Goal: Information Seeking & Learning: Learn about a topic

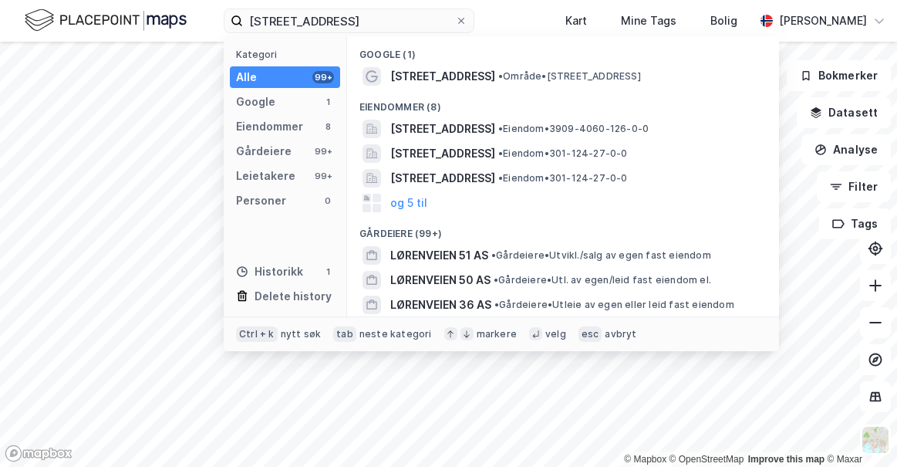
click at [331, 20] on input "[STREET_ADDRESS]" at bounding box center [349, 20] width 212 height 23
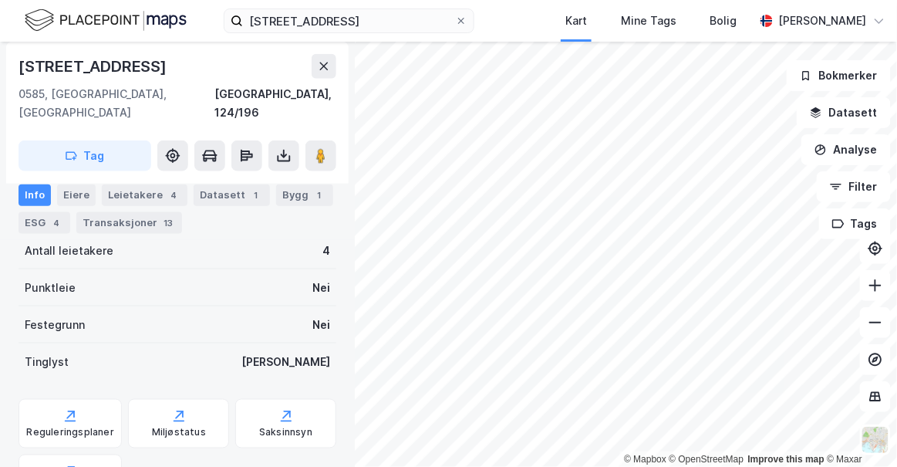
scroll to position [356, 0]
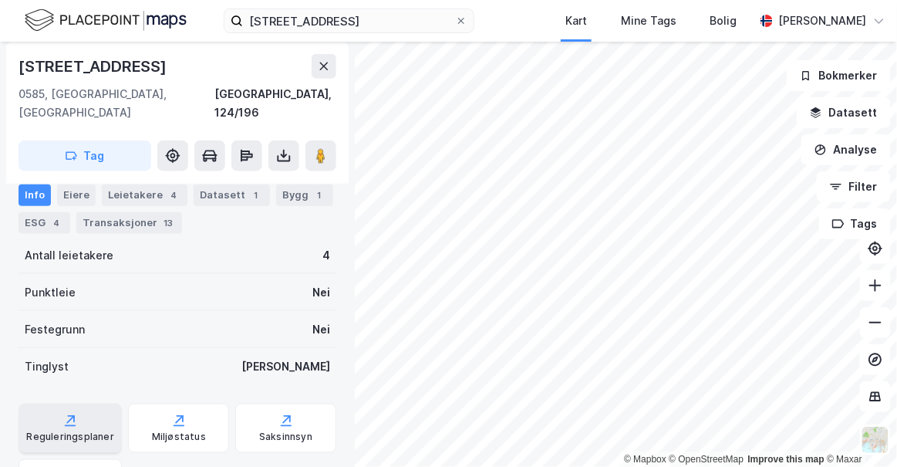
click at [81, 404] on div "Reguleringsplaner" at bounding box center [70, 428] width 103 height 49
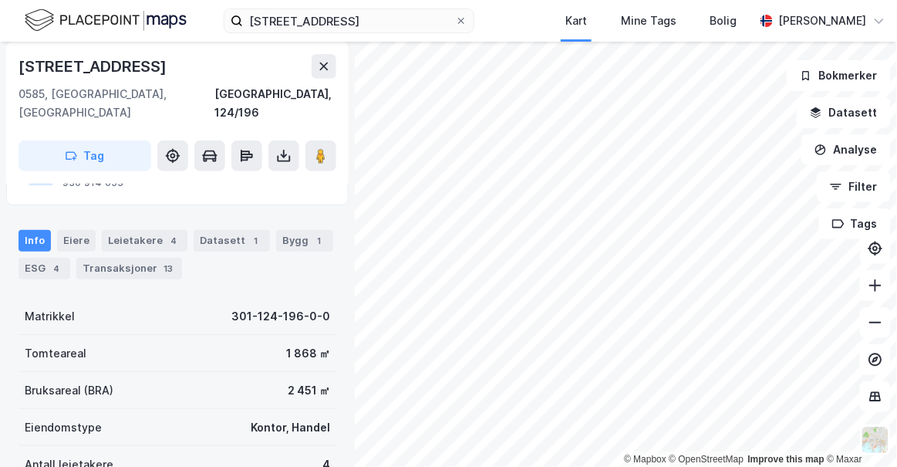
scroll to position [147, 0]
click at [880, 289] on icon at bounding box center [875, 285] width 15 height 15
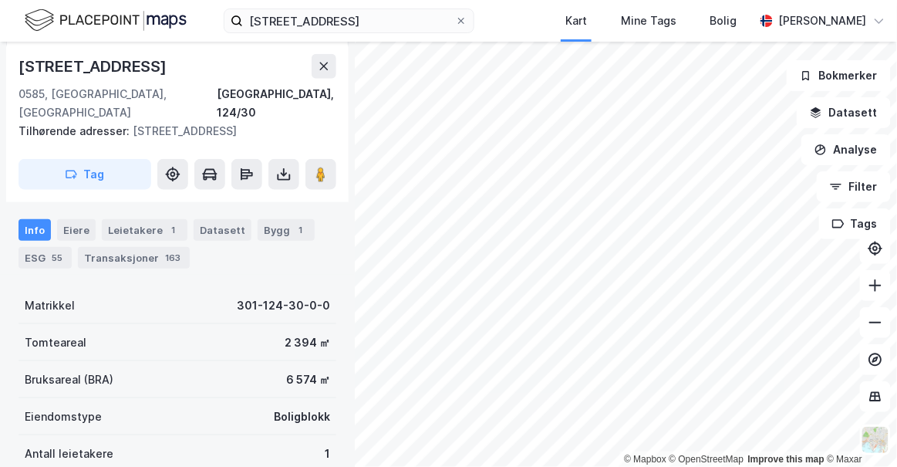
scroll to position [280, 0]
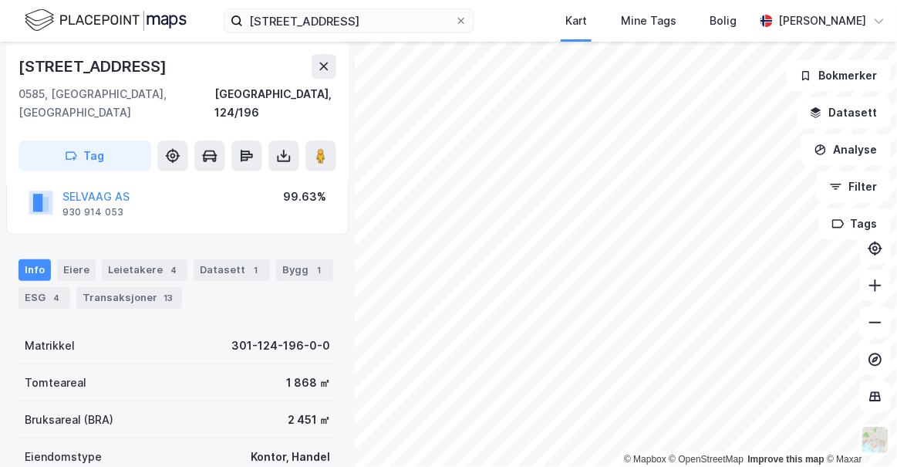
scroll to position [15, 0]
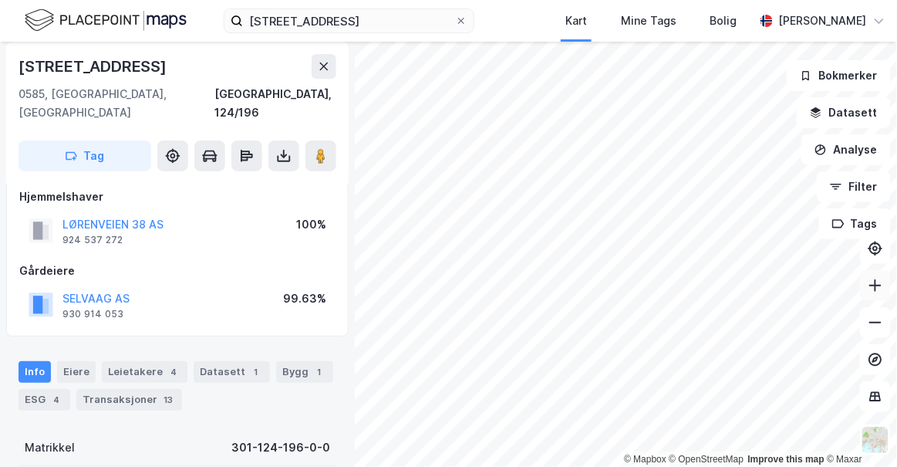
click at [879, 289] on icon at bounding box center [875, 285] width 15 height 15
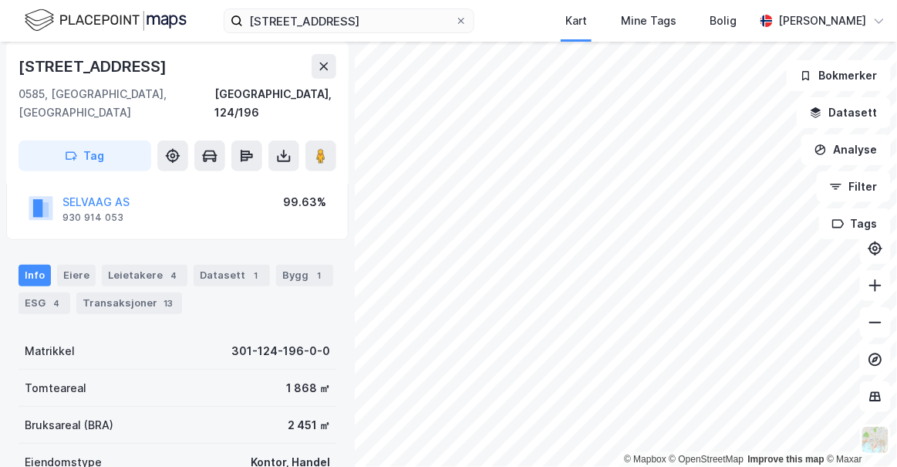
scroll to position [113, 0]
click at [285, 263] on div "Bygg 1" at bounding box center [304, 274] width 57 height 22
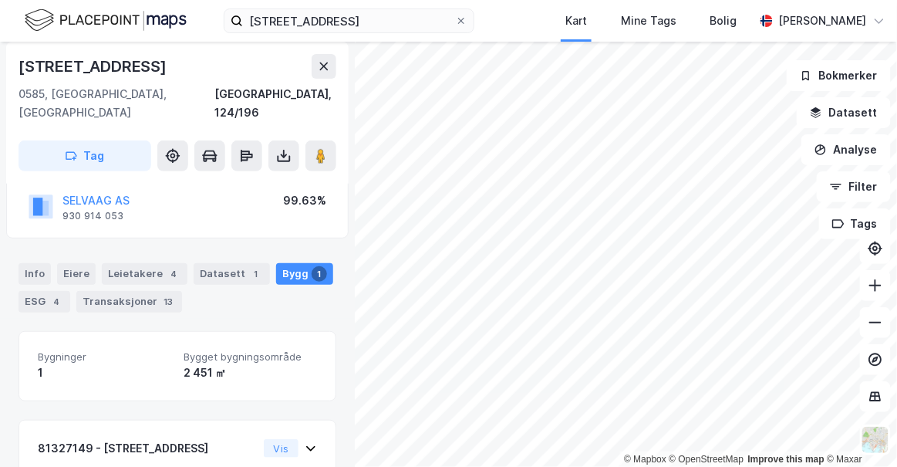
scroll to position [218, 0]
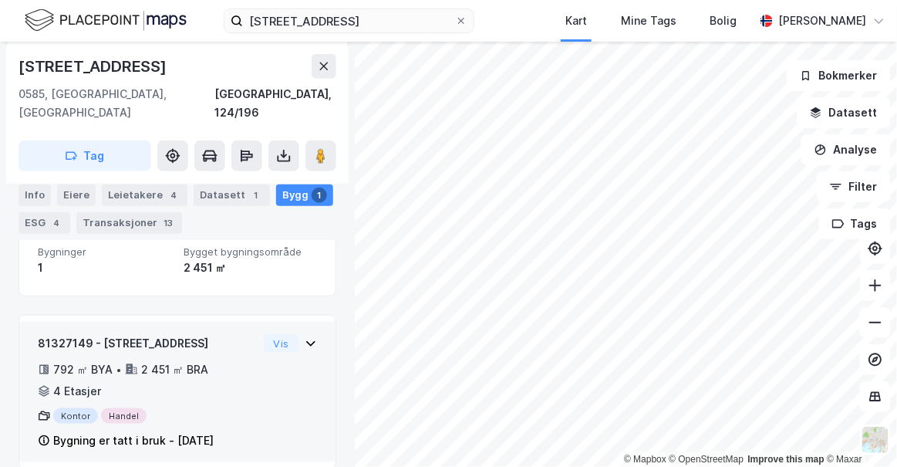
click at [242, 408] on div "Kontor Handel" at bounding box center [148, 415] width 220 height 15
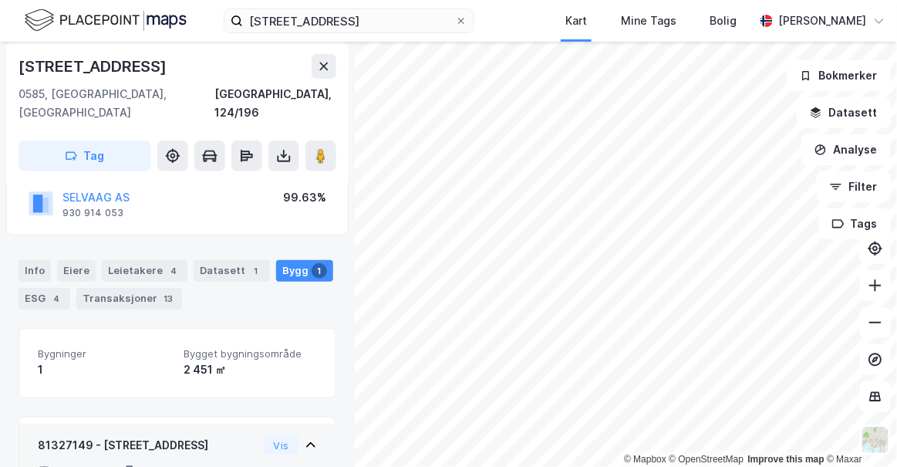
scroll to position [123, 0]
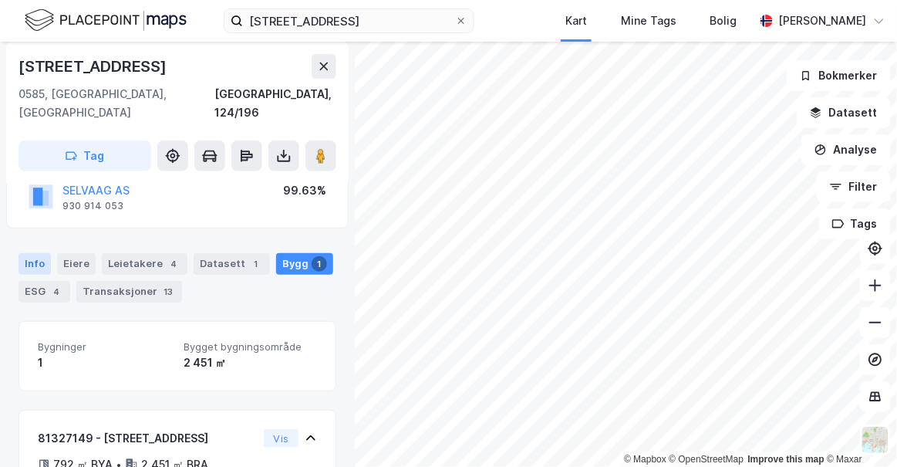
click at [36, 253] on div "Info" at bounding box center [35, 264] width 32 height 22
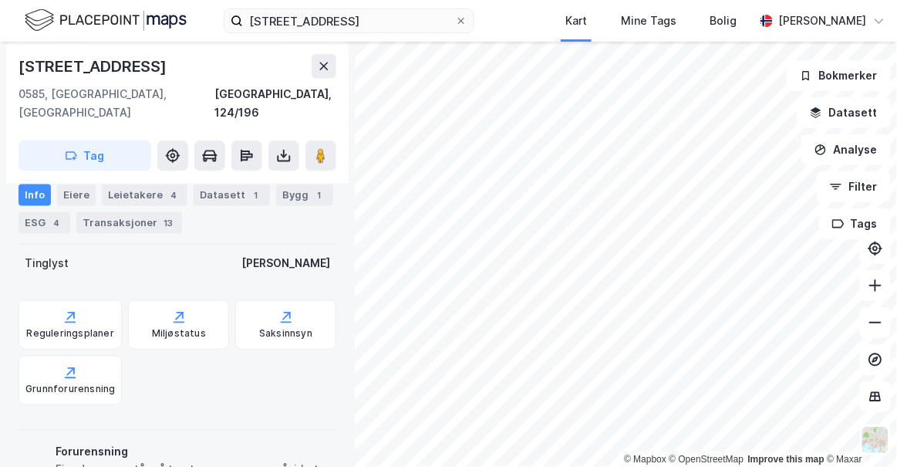
scroll to position [463, 0]
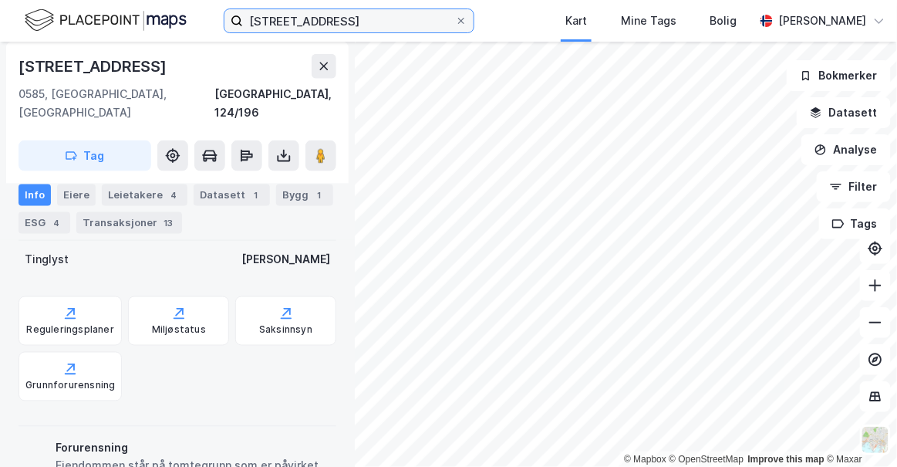
click at [373, 12] on input "[STREET_ADDRESS]" at bounding box center [349, 20] width 212 height 23
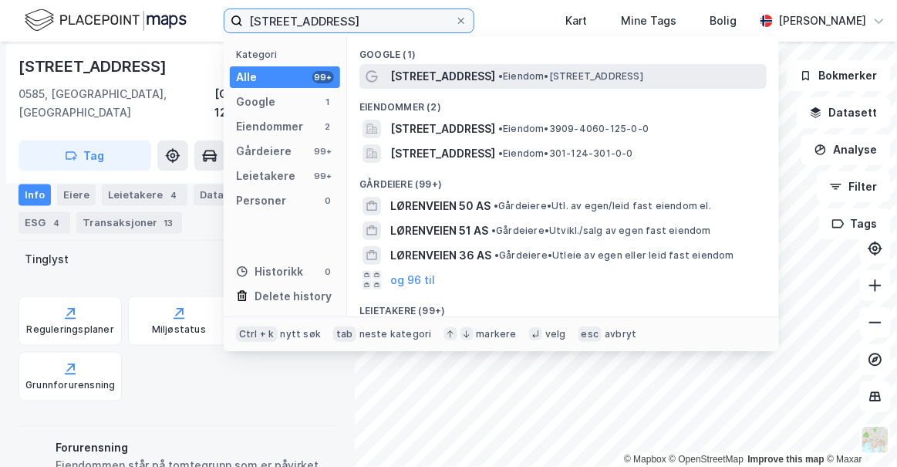
type input "[STREET_ADDRESS]"
click at [424, 72] on span "[STREET_ADDRESS]" at bounding box center [442, 76] width 105 height 19
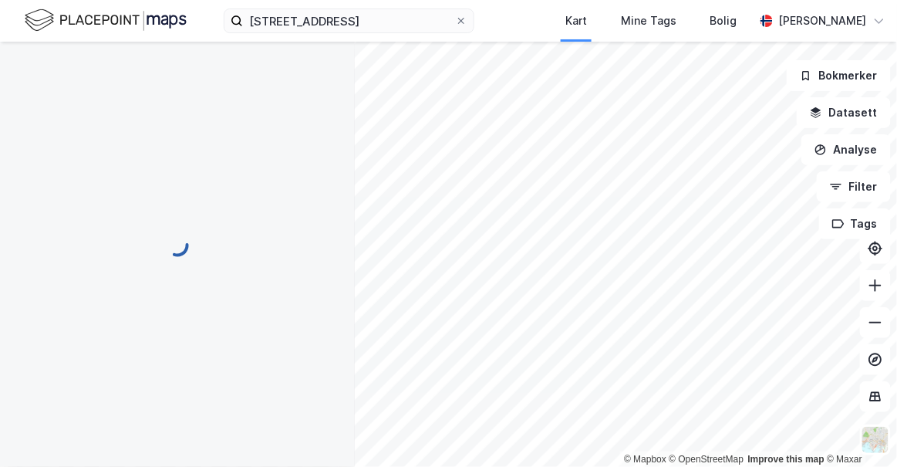
scroll to position [463, 0]
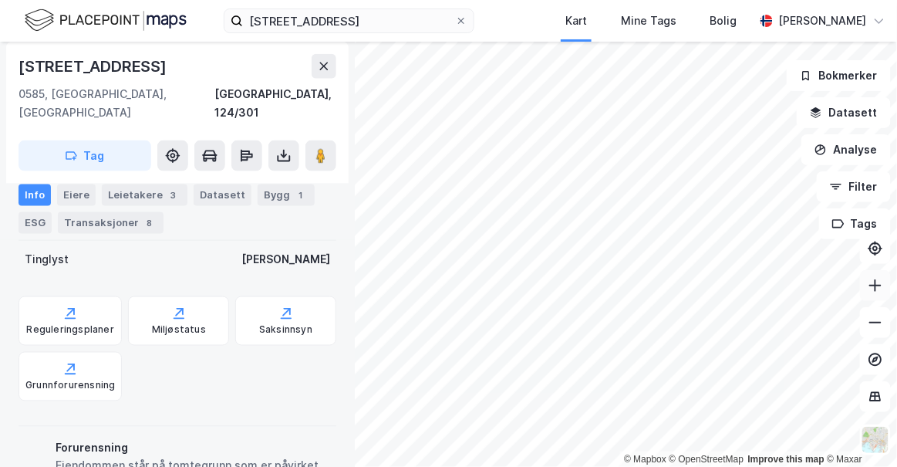
click at [879, 286] on icon at bounding box center [875, 285] width 15 height 15
